Goal: Task Accomplishment & Management: Check status

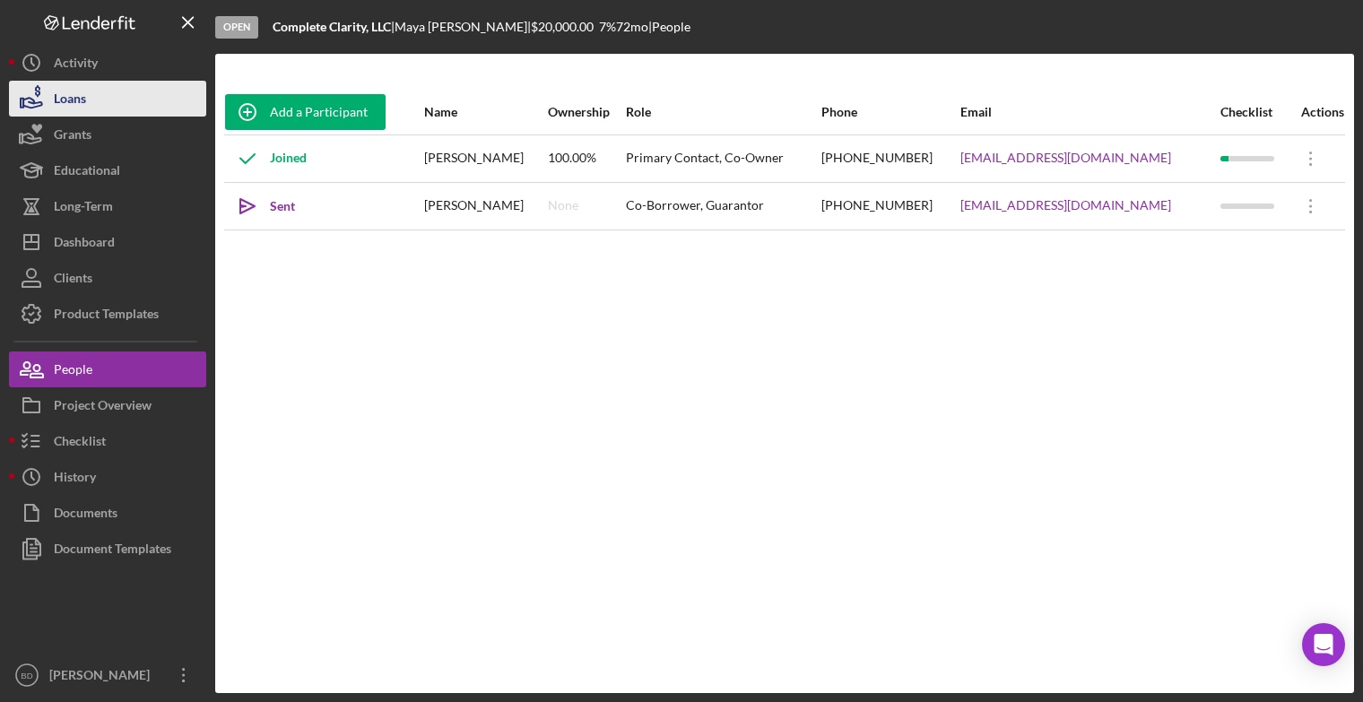
click at [151, 104] on button "Loans" at bounding box center [107, 99] width 197 height 36
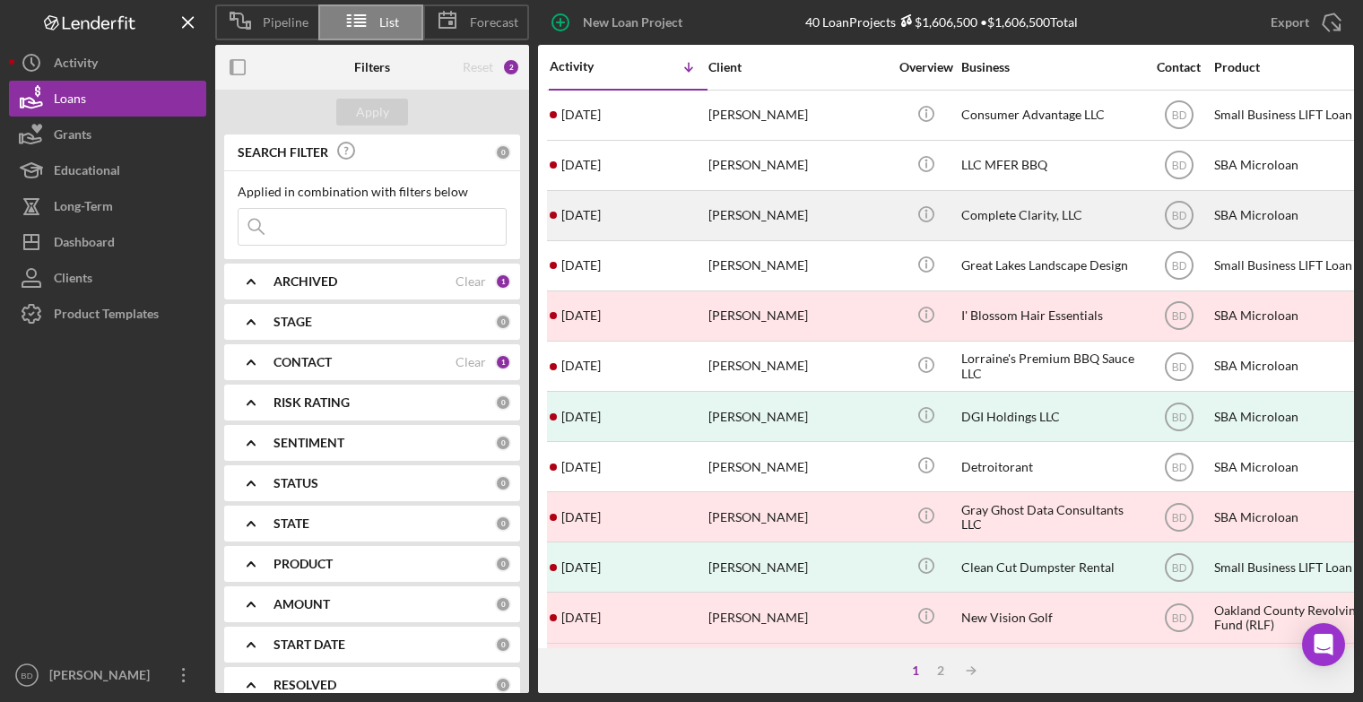
click at [754, 212] on div "[PERSON_NAME]" at bounding box center [798, 216] width 179 height 48
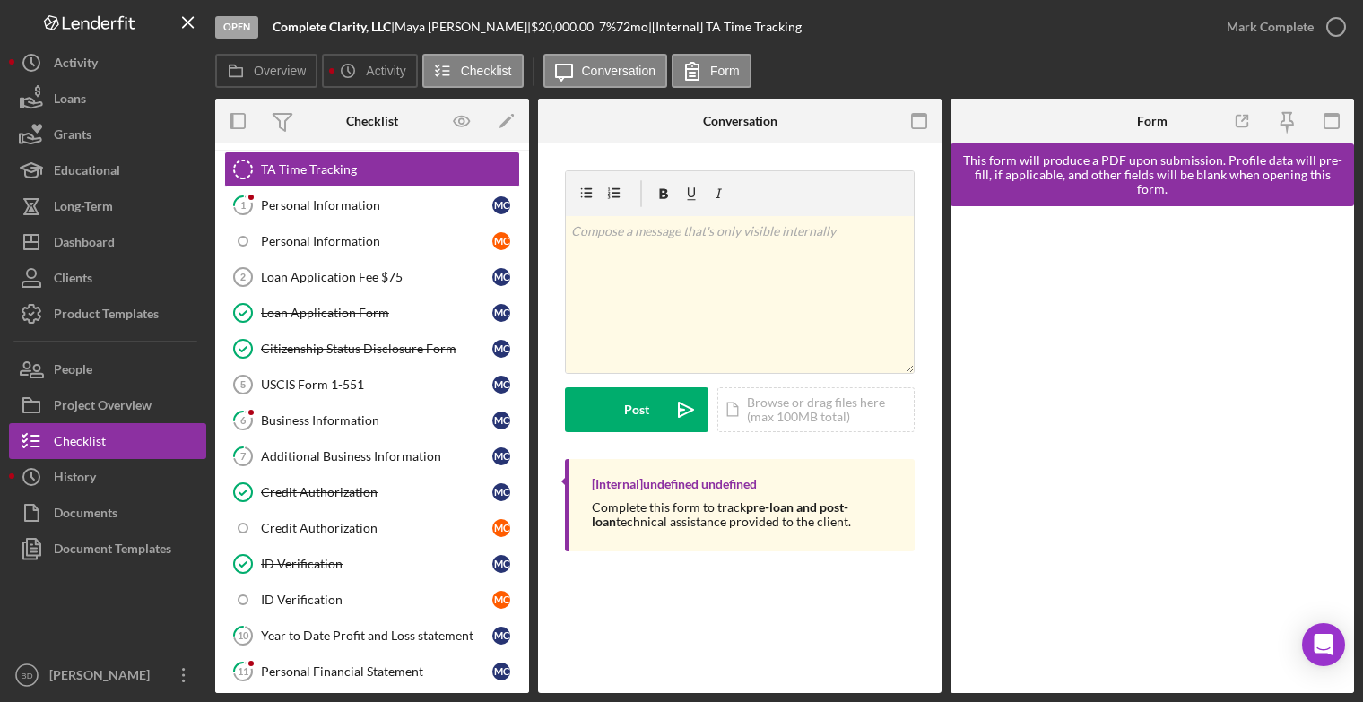
scroll to position [78, 0]
click at [387, 309] on div "Loan Application Form" at bounding box center [376, 312] width 231 height 14
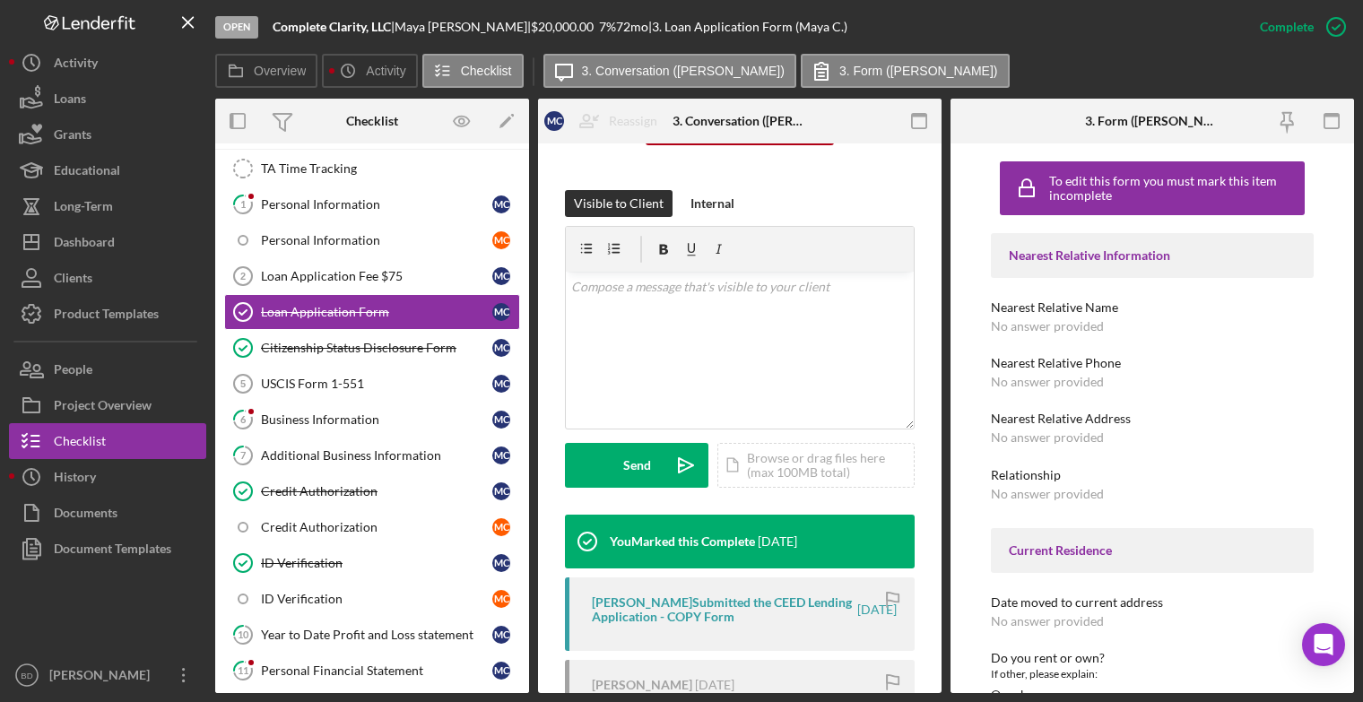
scroll to position [243, 0]
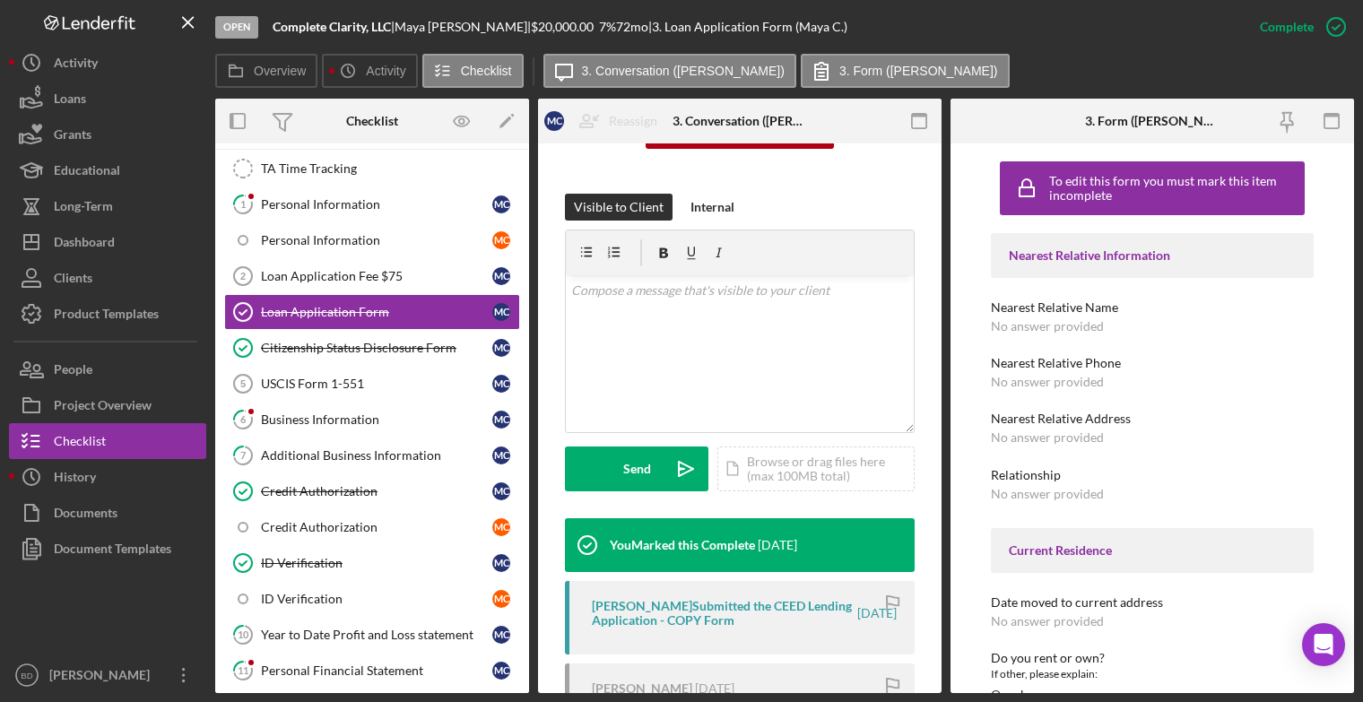
click at [702, 603] on div "[PERSON_NAME] Submitted the CEED Lending Application - COPY Form" at bounding box center [723, 613] width 263 height 29
drag, startPoint x: 942, startPoint y: 538, endPoint x: 945, endPoint y: 589, distance: 51.3
click at [945, 589] on div "Overview Internal Workflow Stage Open Icon/Dropdown Arrow Archive (can unarchiv…" at bounding box center [784, 396] width 1139 height 595
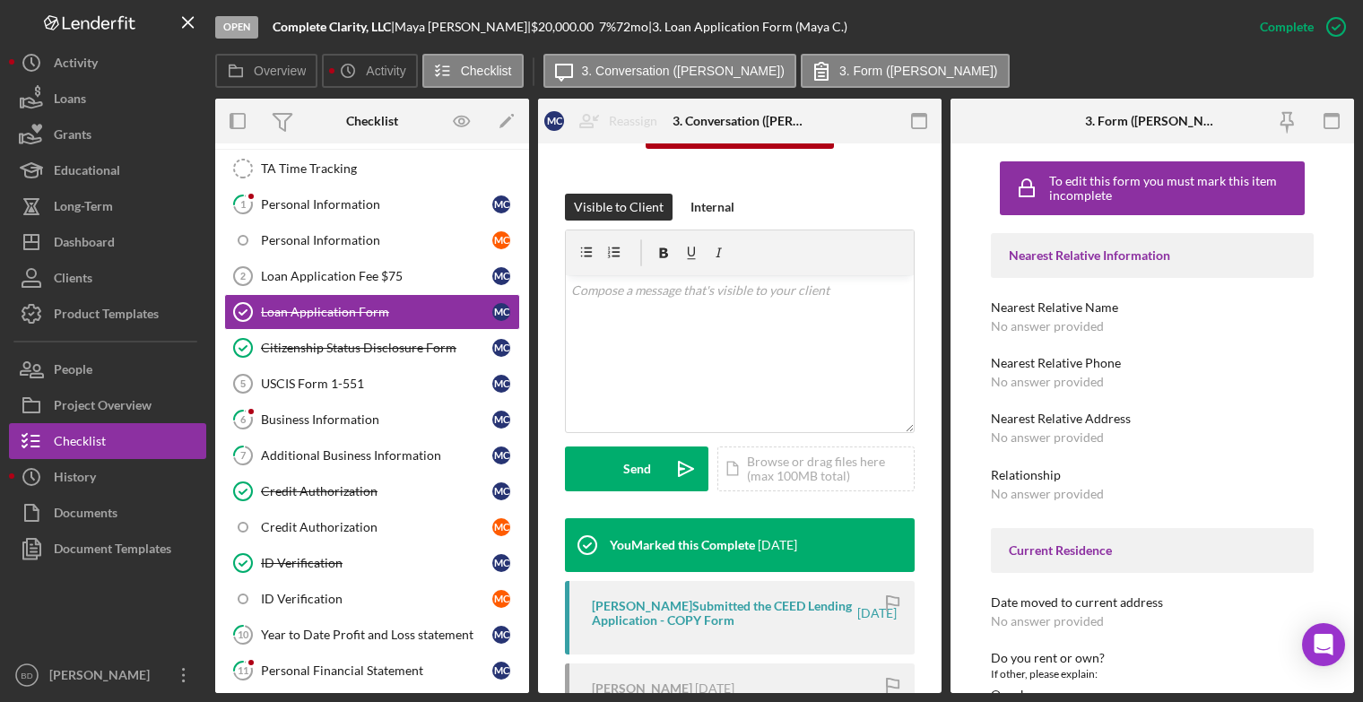
click at [929, 573] on div "This item has been marked complete. In order for [PERSON_NAME] to upload docume…" at bounding box center [740, 380] width 404 height 961
drag, startPoint x: 936, startPoint y: 577, endPoint x: 934, endPoint y: 616, distance: 39.6
click at [934, 616] on div "This item has been marked complete. In order for [PERSON_NAME] to upload docume…" at bounding box center [740, 380] width 404 height 961
drag, startPoint x: 933, startPoint y: 579, endPoint x: 937, endPoint y: 597, distance: 18.5
click at [937, 597] on div "Loan Application Form Loan Application Form M C Reassign M C [PERSON_NAME] M C …" at bounding box center [740, 419] width 404 height 550
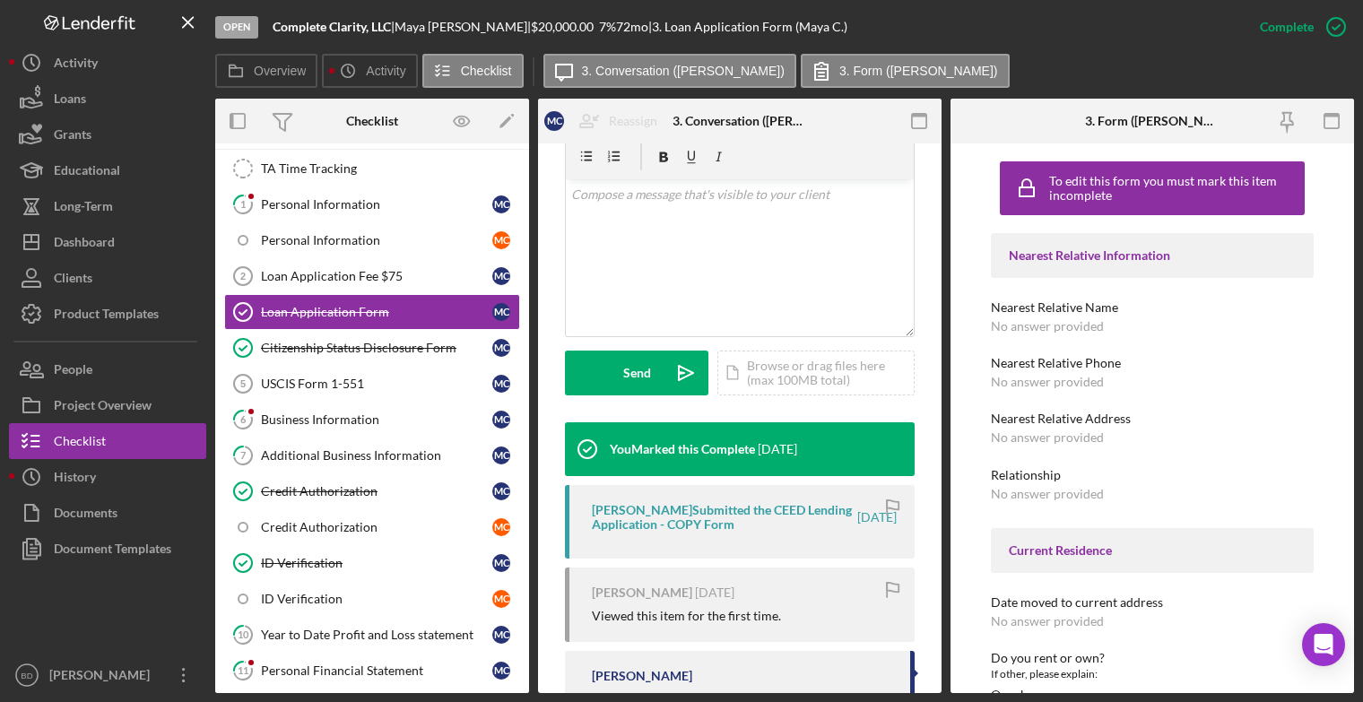
scroll to position [335, 0]
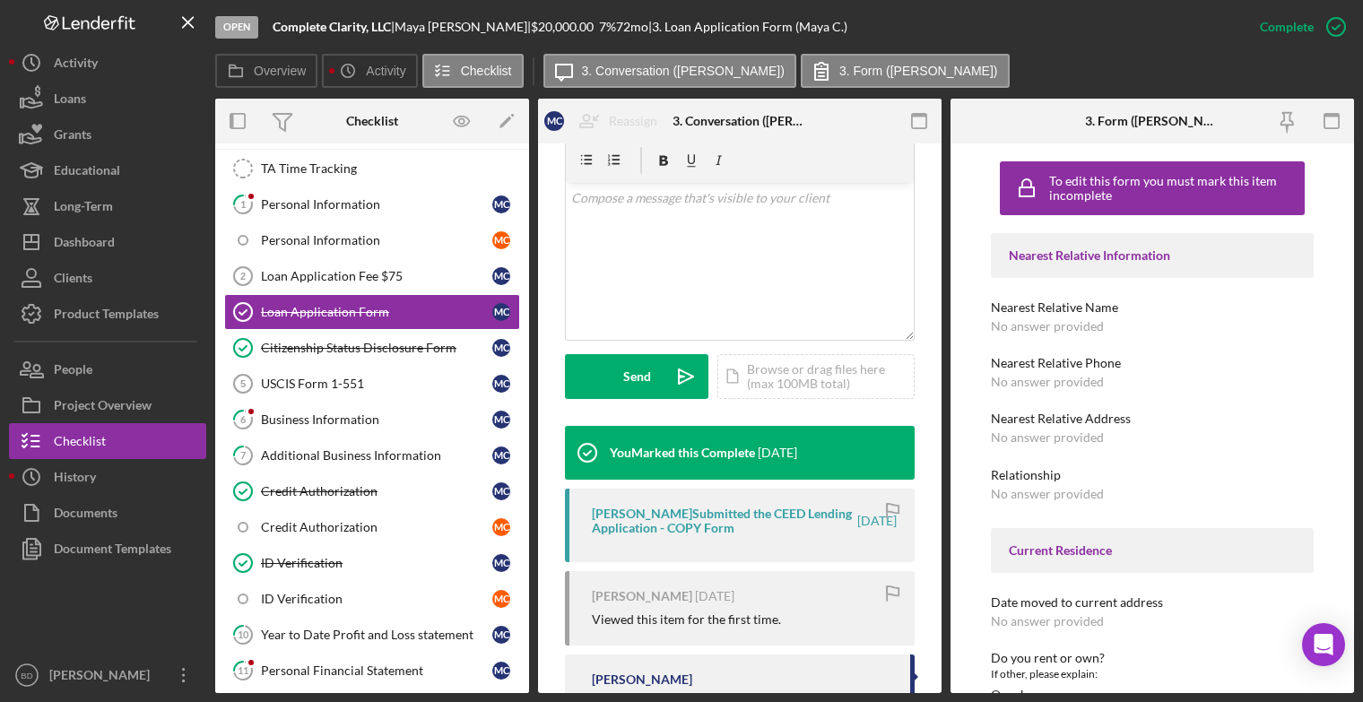
click at [651, 516] on div "[PERSON_NAME] Submitted the CEED Lending Application - COPY Form" at bounding box center [723, 521] width 263 height 29
click at [840, 70] on label "3. Form ([PERSON_NAME])" at bounding box center [919, 71] width 159 height 14
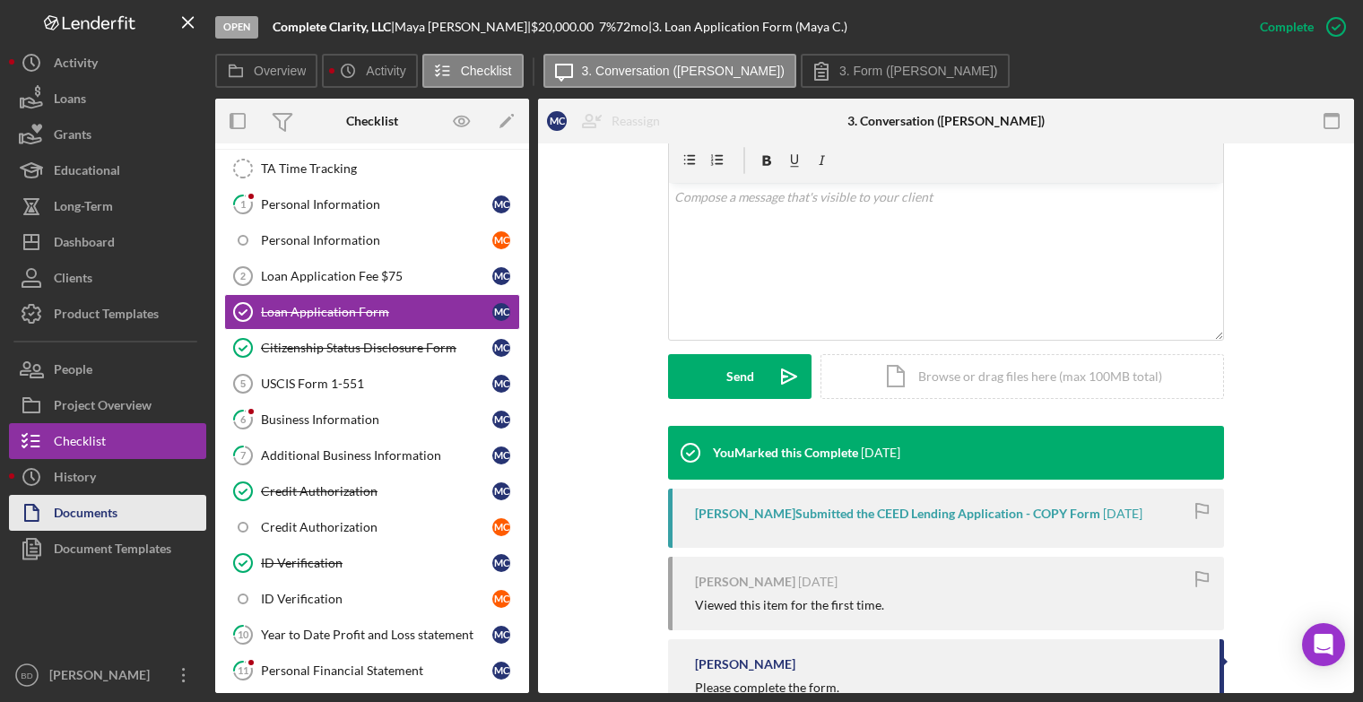
click at [71, 513] on div "Documents" at bounding box center [86, 515] width 64 height 40
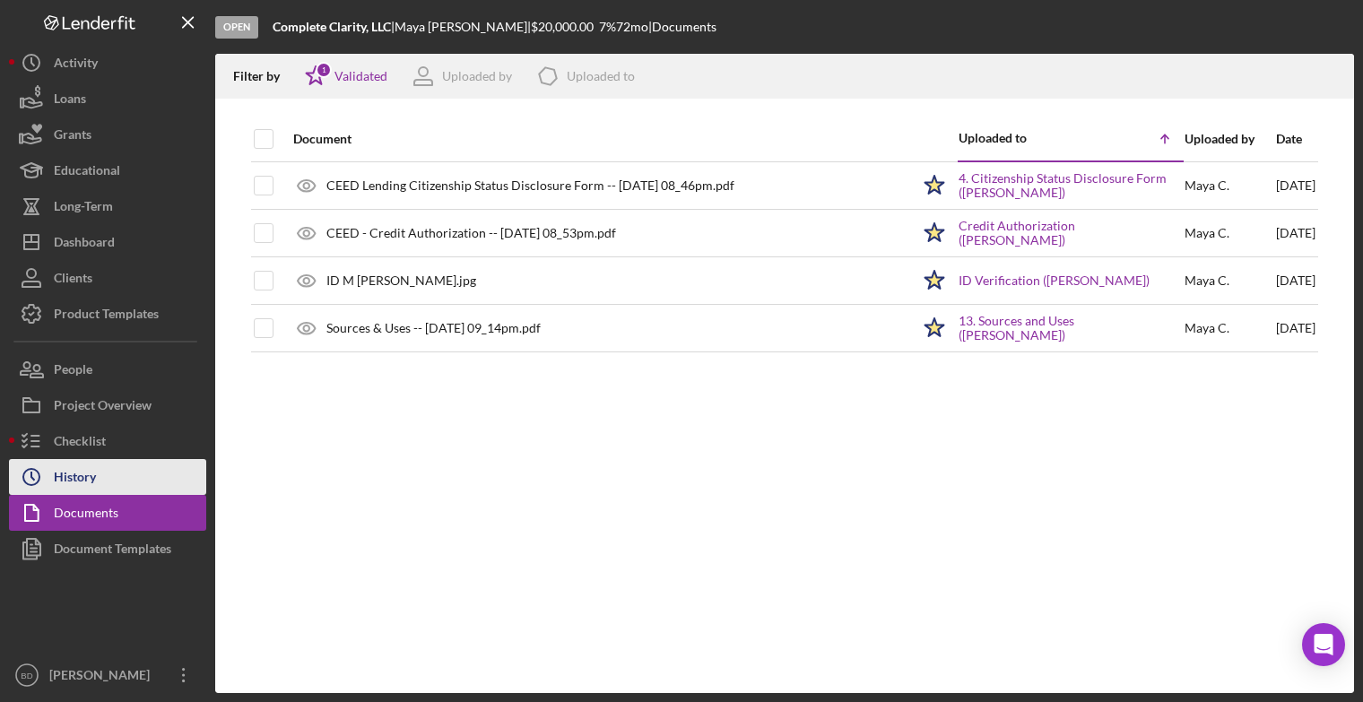
click at [68, 480] on div "History" at bounding box center [75, 479] width 42 height 40
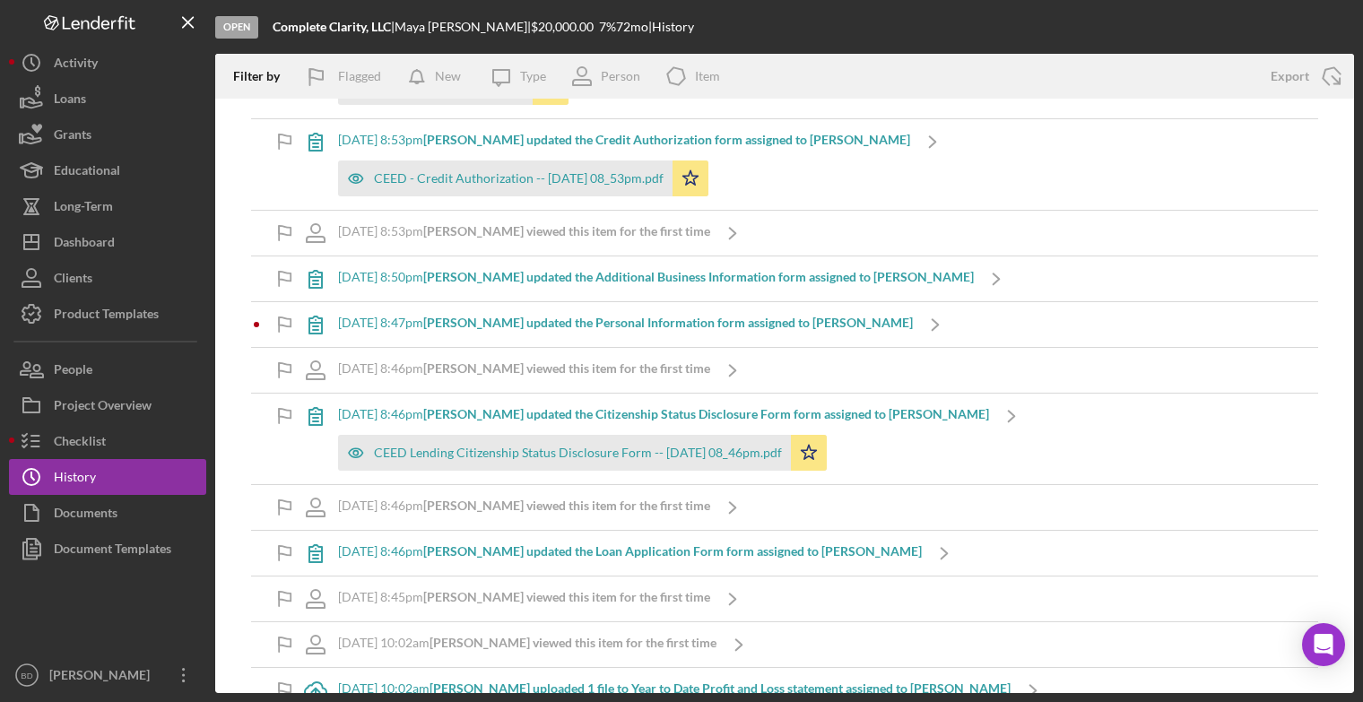
scroll to position [2738, 0]
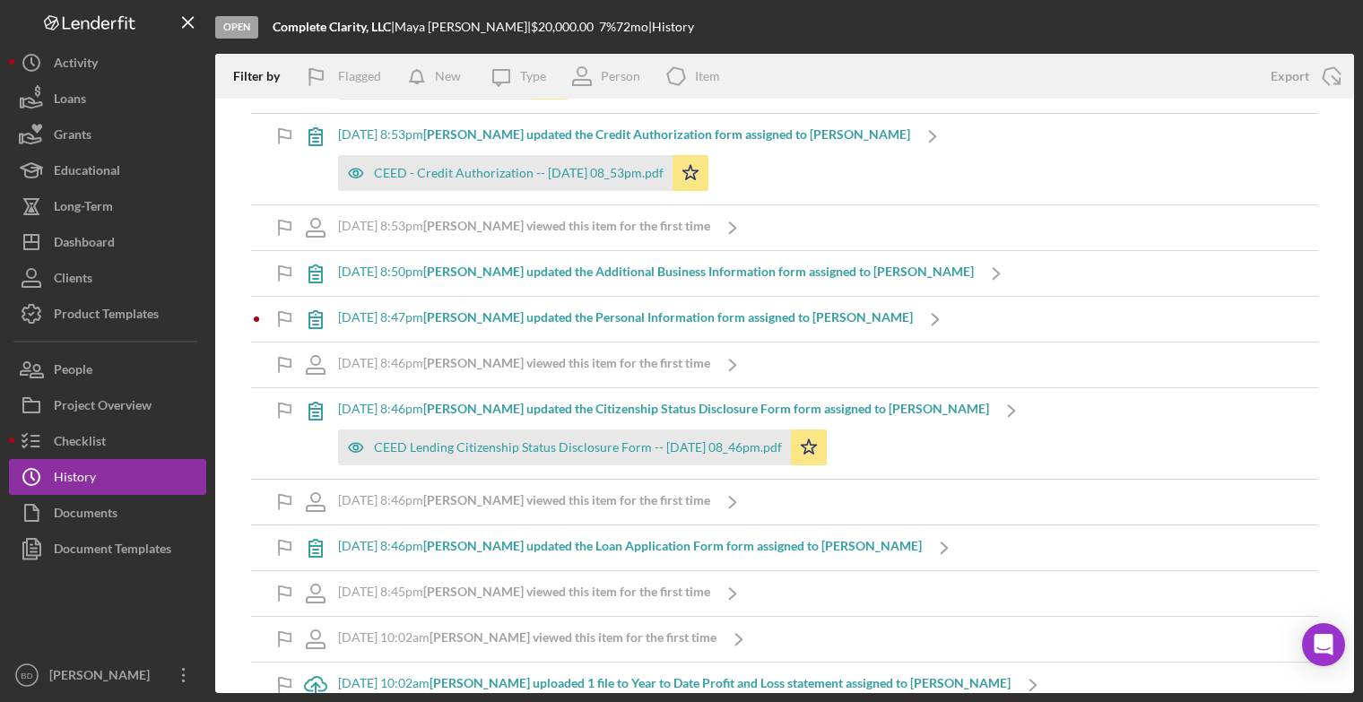
click at [777, 538] on b "[PERSON_NAME] updated the Loan Application Form form assigned to [PERSON_NAME]" at bounding box center [672, 545] width 499 height 15
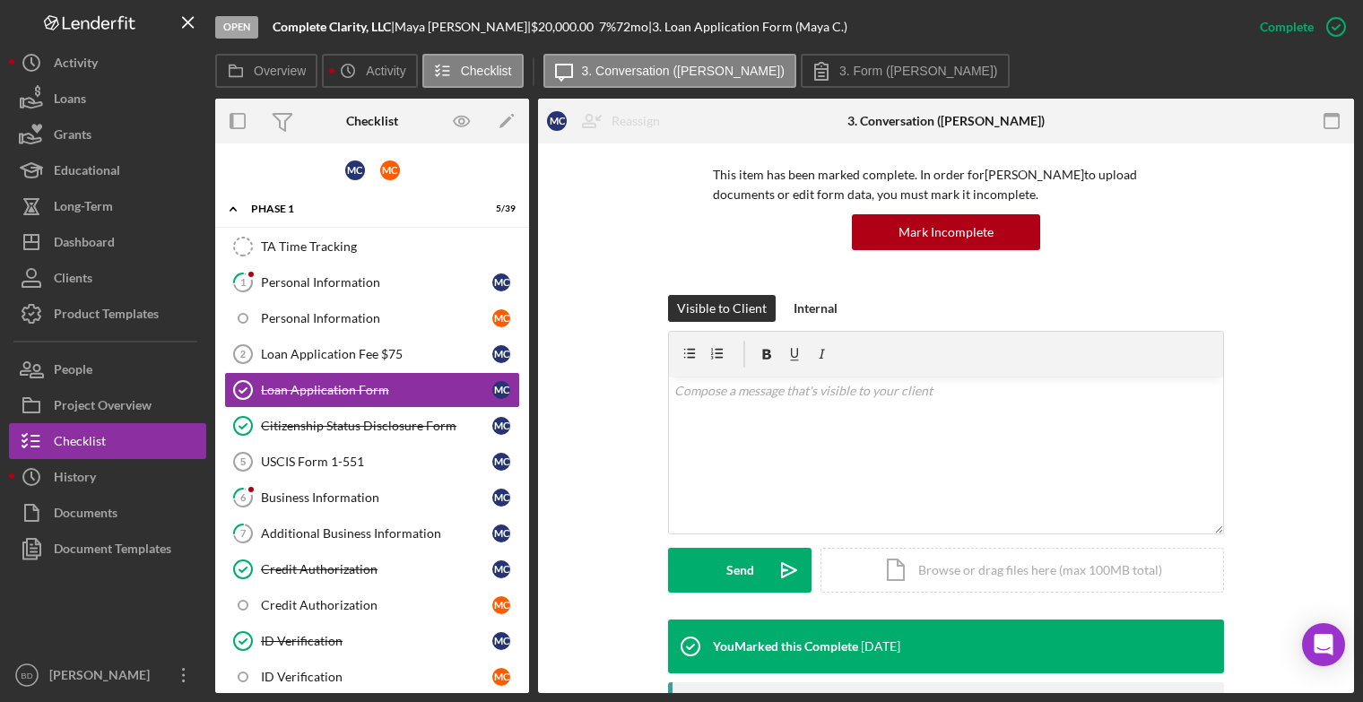
scroll to position [126, 0]
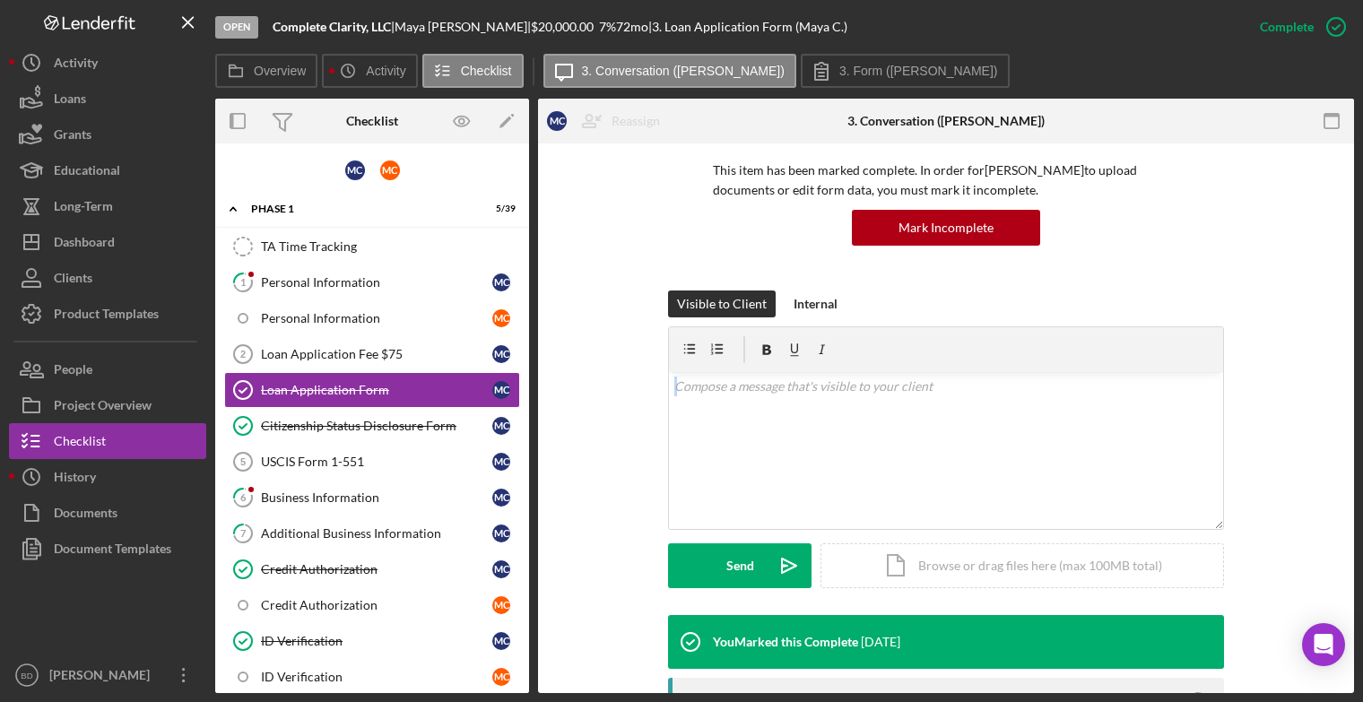
drag, startPoint x: 1359, startPoint y: 313, endPoint x: 1354, endPoint y: 373, distance: 60.3
click at [1354, 373] on div "Open Complete Clarity, LLC | [PERSON_NAME] | $20,000.00 7 % 72 mo | 3. Loan App…" at bounding box center [681, 351] width 1363 height 702
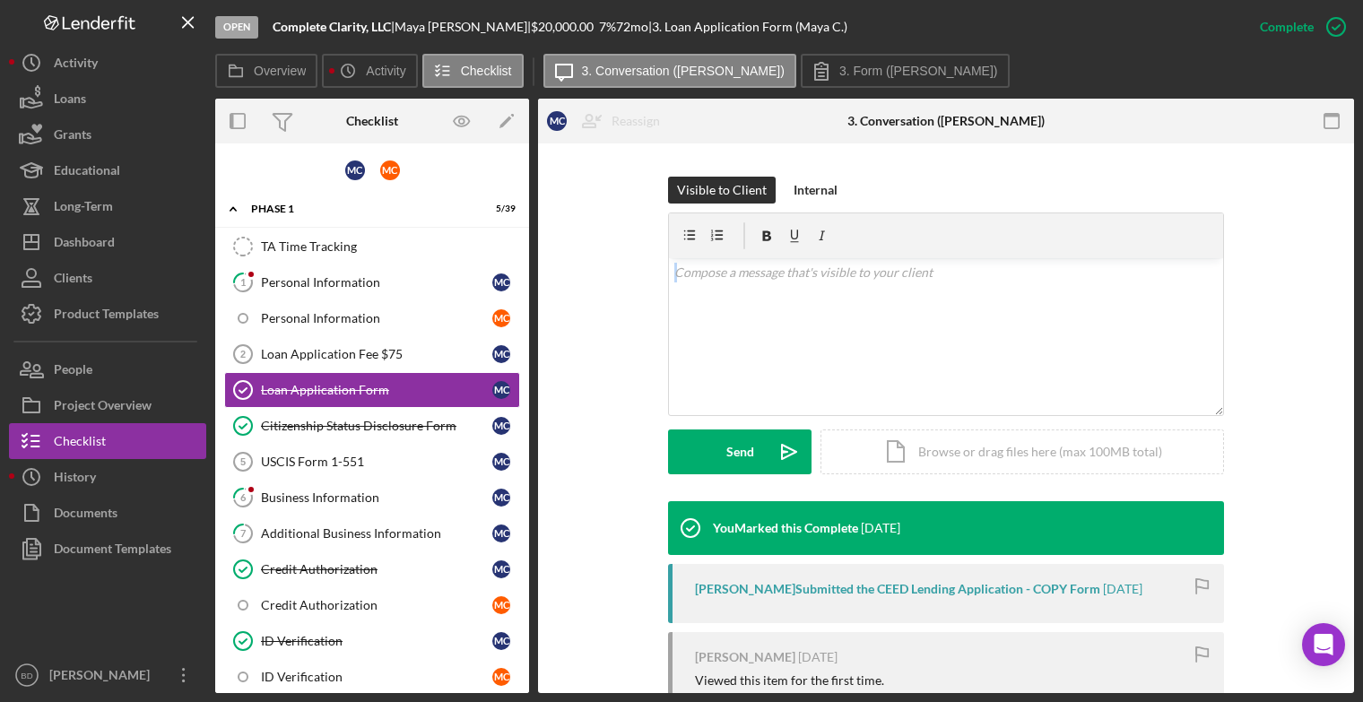
scroll to position [244, 0]
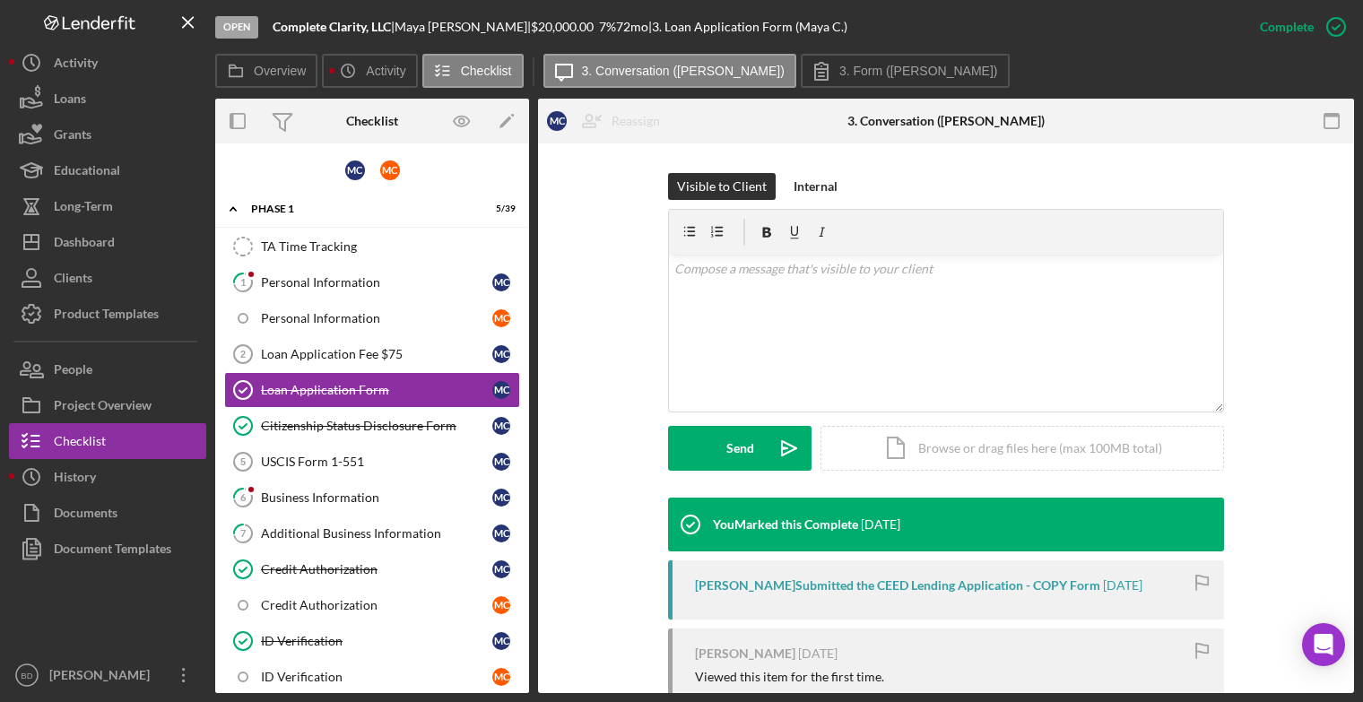
click at [889, 588] on div "[PERSON_NAME] Submitted the CEED Lending Application - COPY Form" at bounding box center [897, 586] width 405 height 14
